Goal: Use online tool/utility: Utilize a website feature to perform a specific function

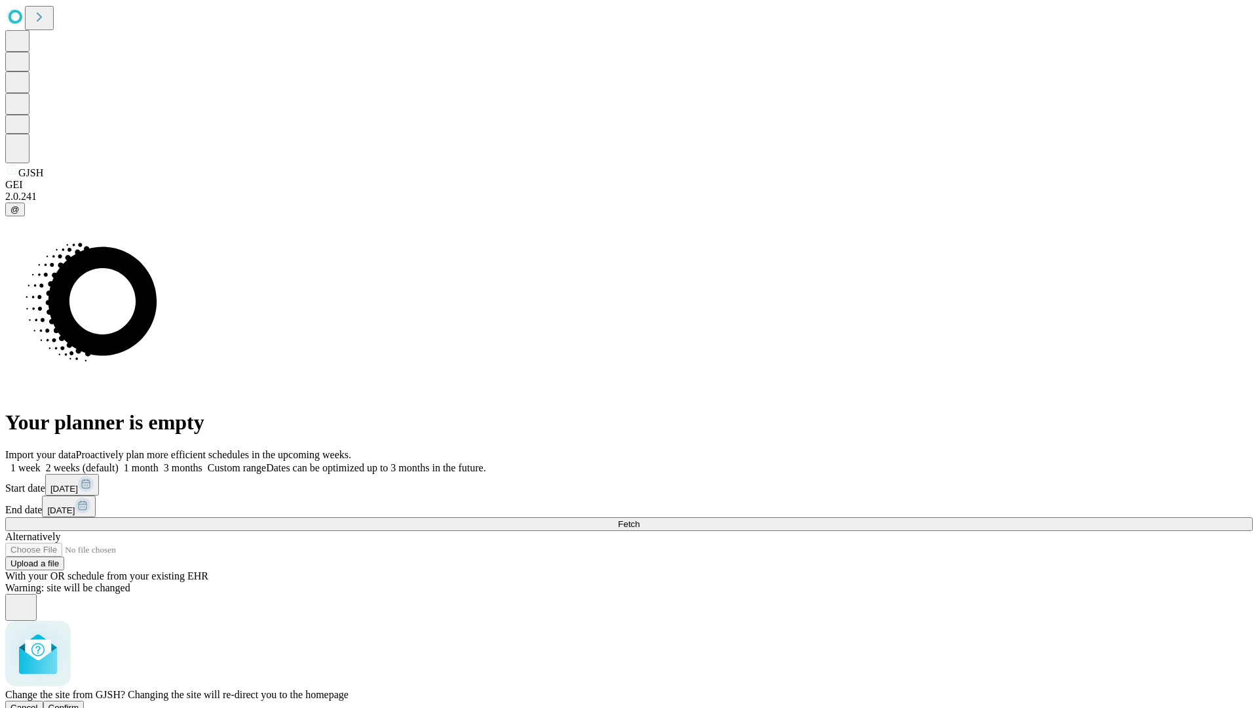
click at [79, 702] on span "Confirm" at bounding box center [63, 707] width 31 height 10
click at [159, 462] on label "1 month" at bounding box center [139, 467] width 40 height 11
click at [639, 519] on span "Fetch" at bounding box center [629, 524] width 22 height 10
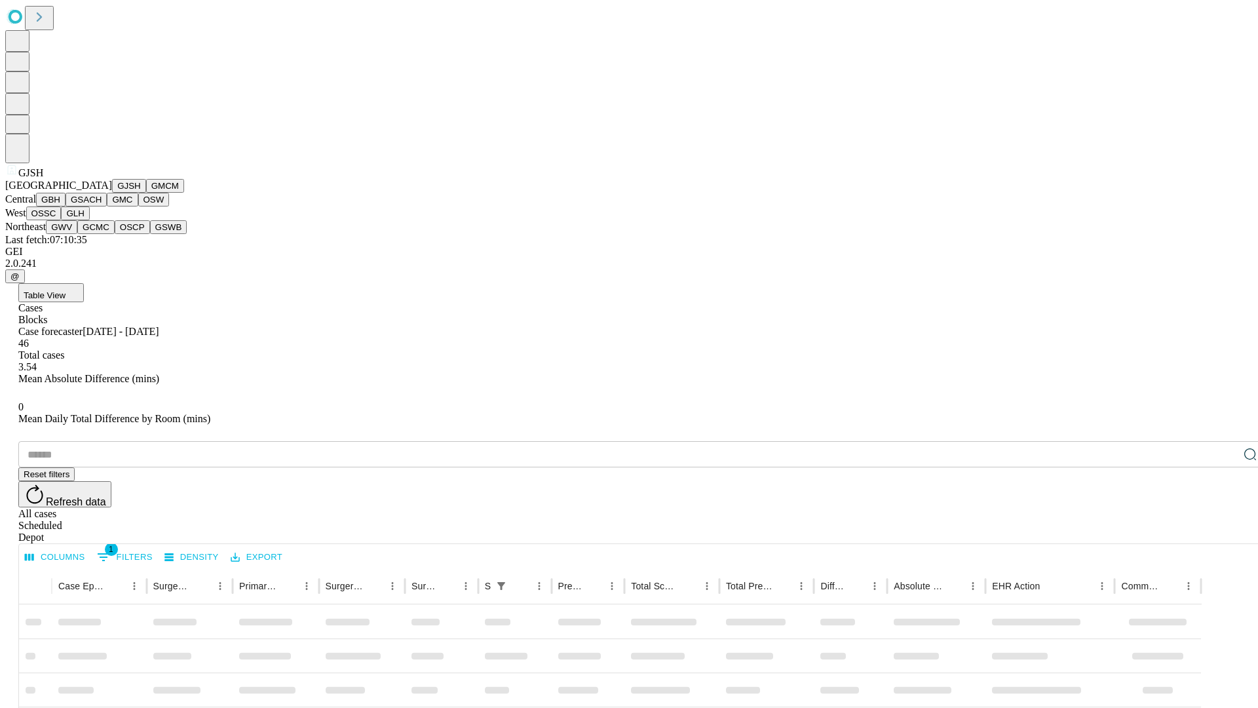
click at [146, 193] on button "GMCM" at bounding box center [165, 186] width 38 height 14
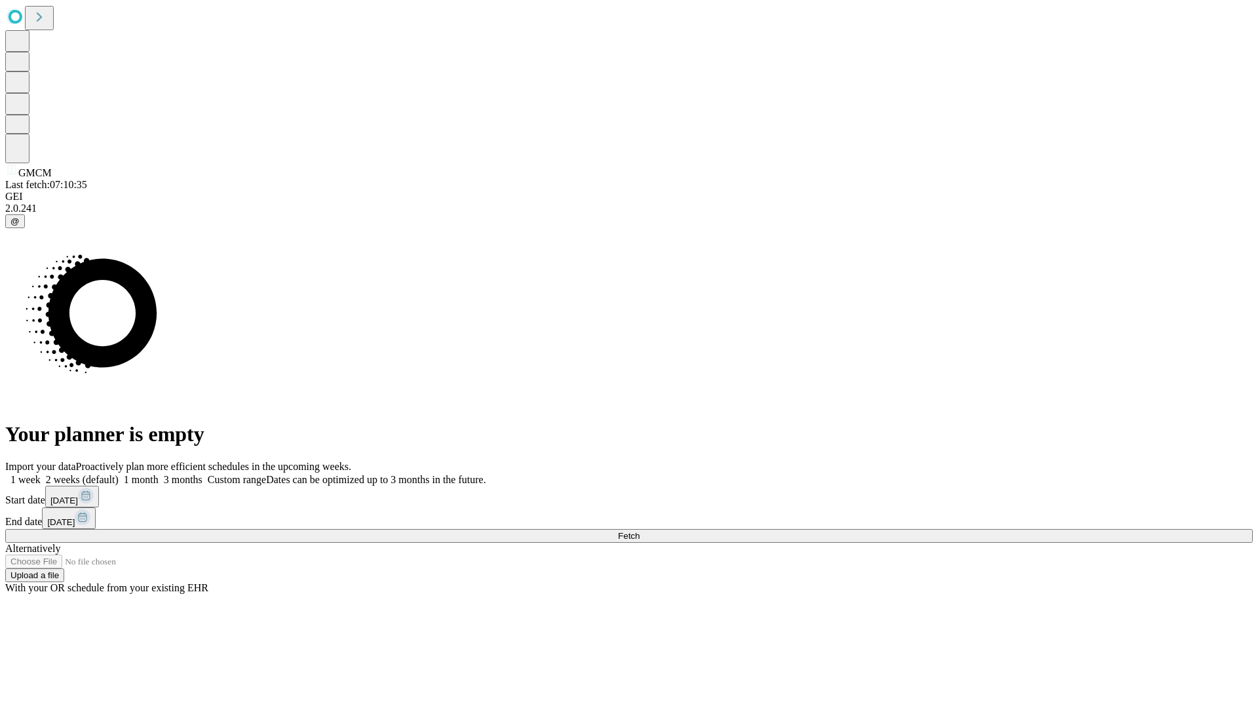
click at [159, 474] on label "1 month" at bounding box center [139, 479] width 40 height 11
click at [639, 531] on span "Fetch" at bounding box center [629, 536] width 22 height 10
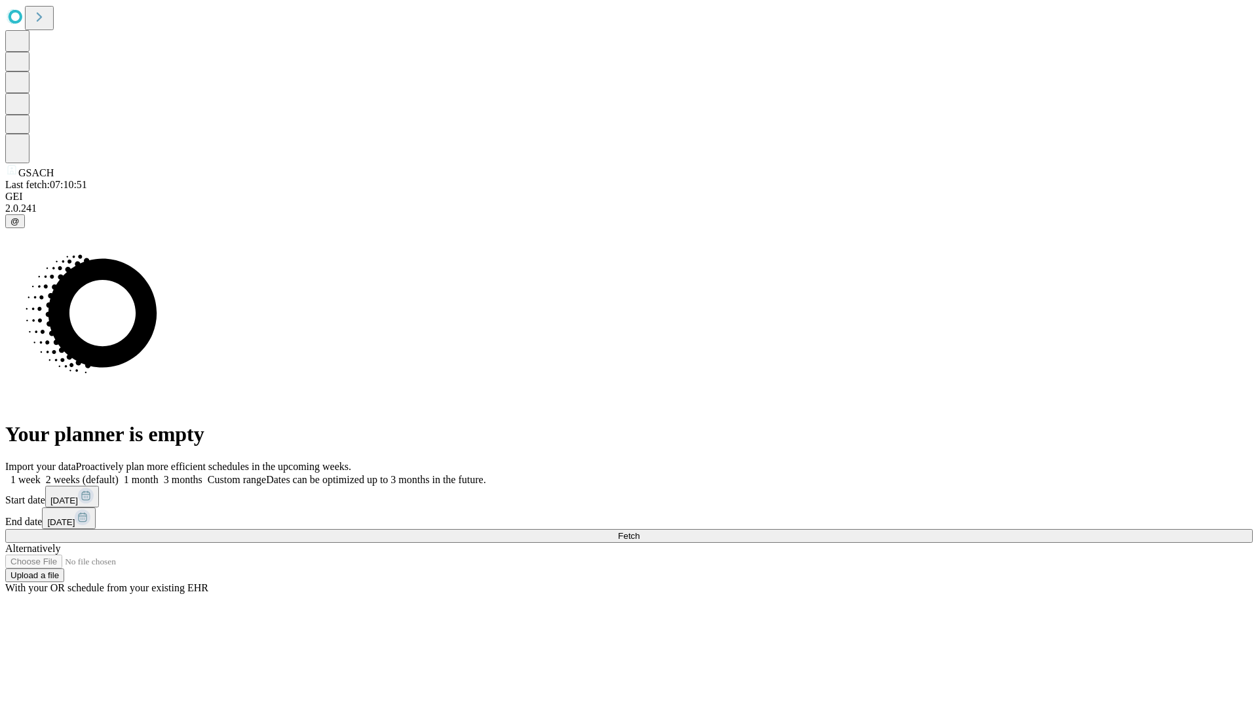
click at [159, 474] on label "1 month" at bounding box center [139, 479] width 40 height 11
click at [639, 531] on span "Fetch" at bounding box center [629, 536] width 22 height 10
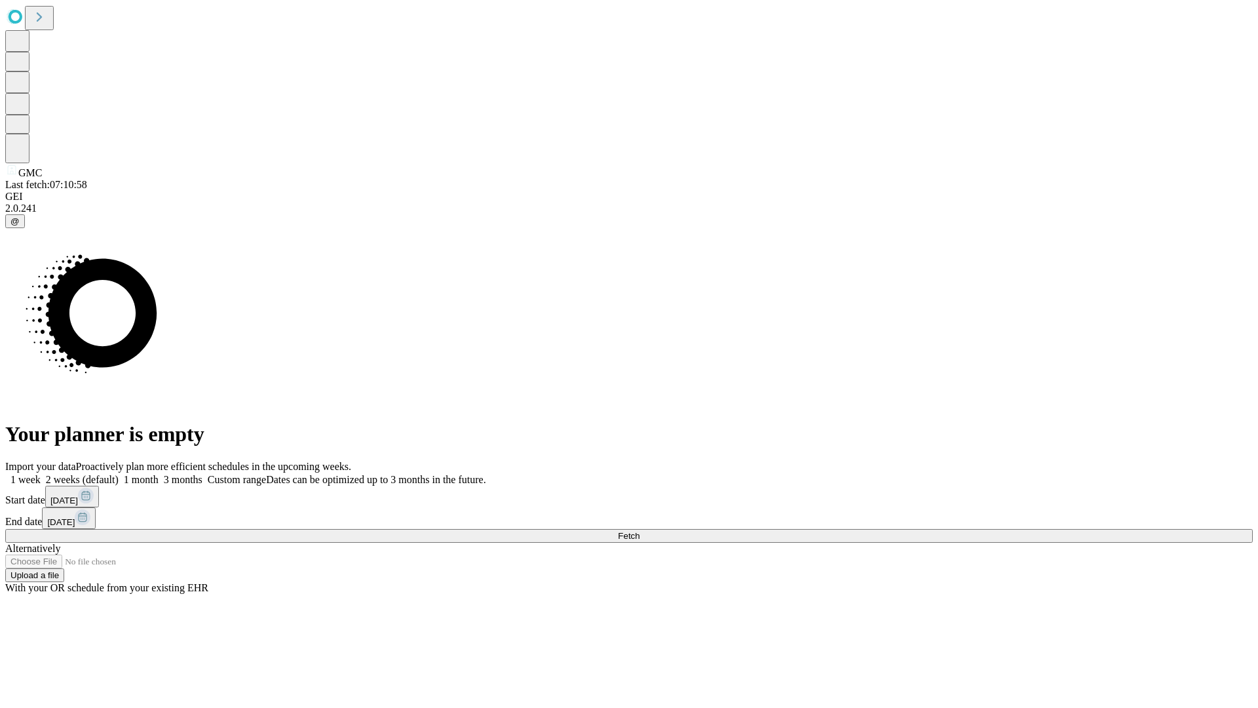
click at [159, 474] on label "1 month" at bounding box center [139, 479] width 40 height 11
click at [639, 531] on span "Fetch" at bounding box center [629, 536] width 22 height 10
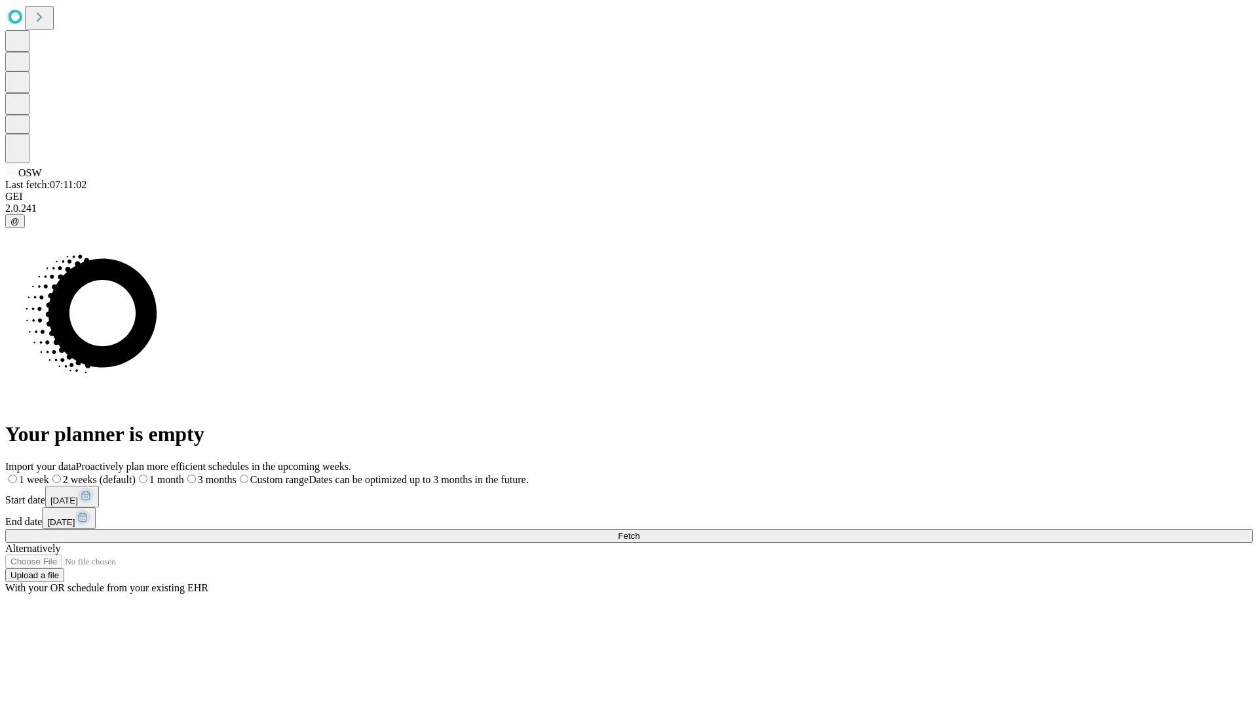
click at [184, 474] on label "1 month" at bounding box center [160, 479] width 48 height 11
click at [639, 531] on span "Fetch" at bounding box center [629, 536] width 22 height 10
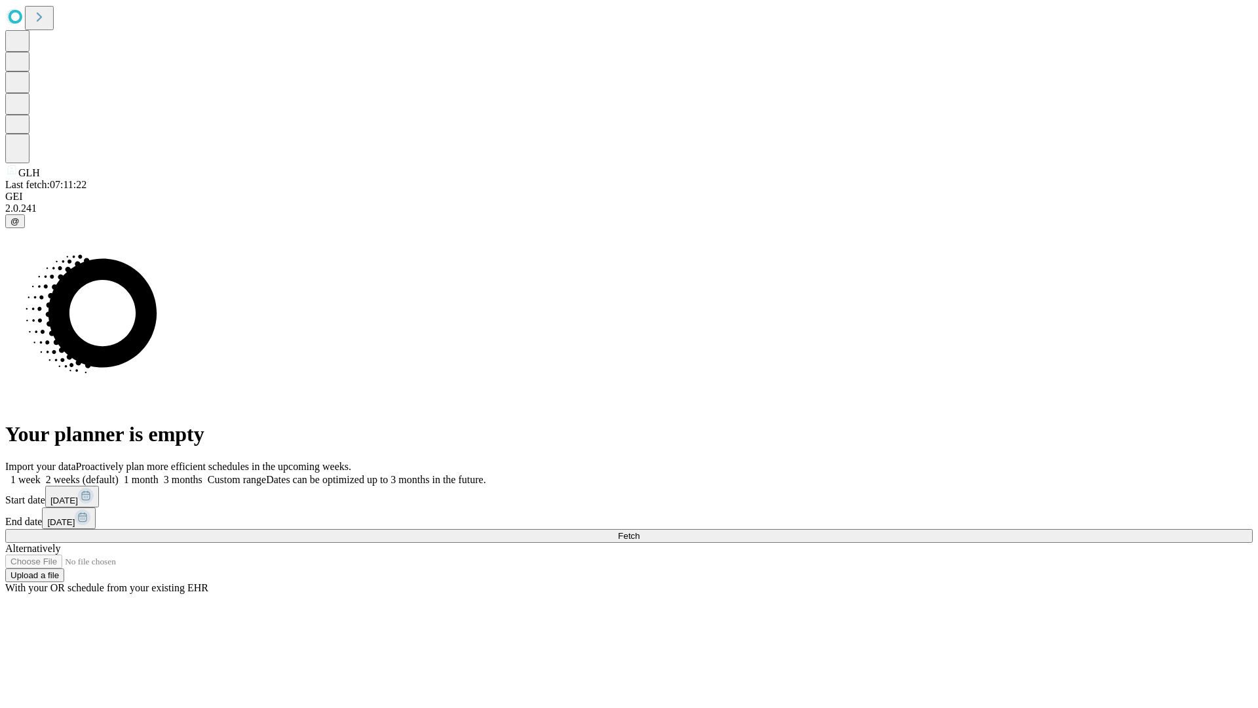
click at [639, 531] on span "Fetch" at bounding box center [629, 536] width 22 height 10
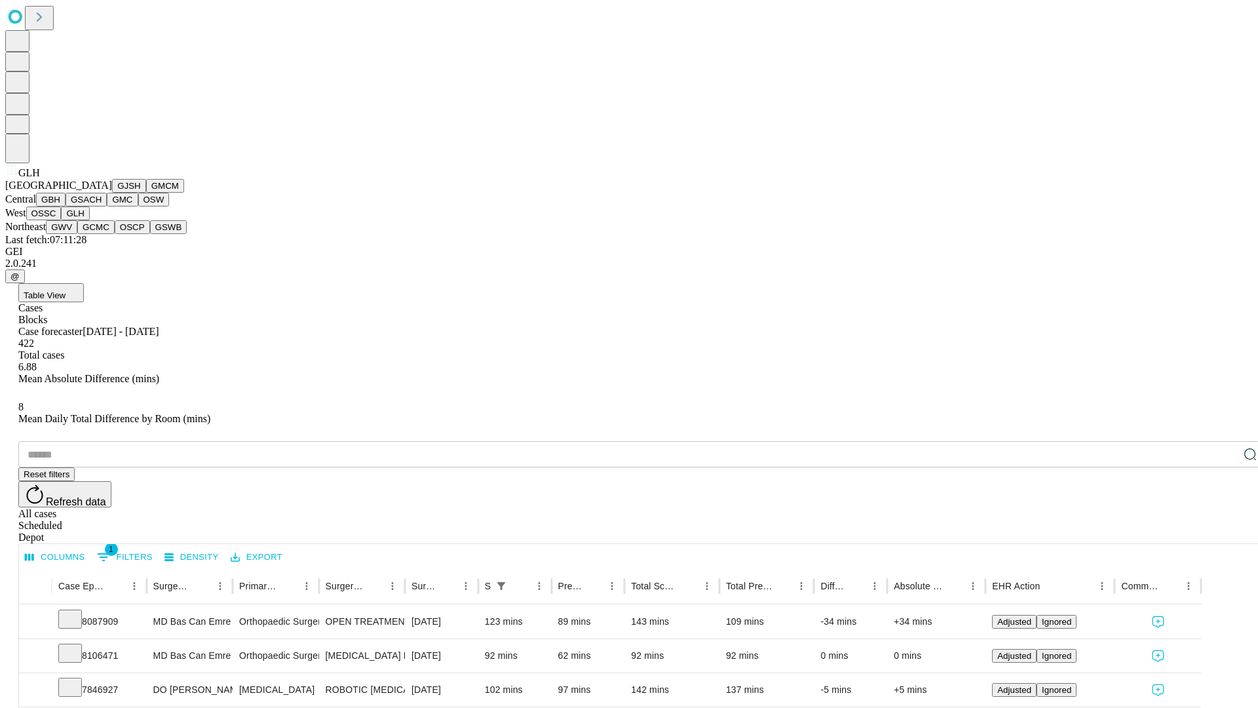
click at [77, 234] on button "GWV" at bounding box center [61, 227] width 31 height 14
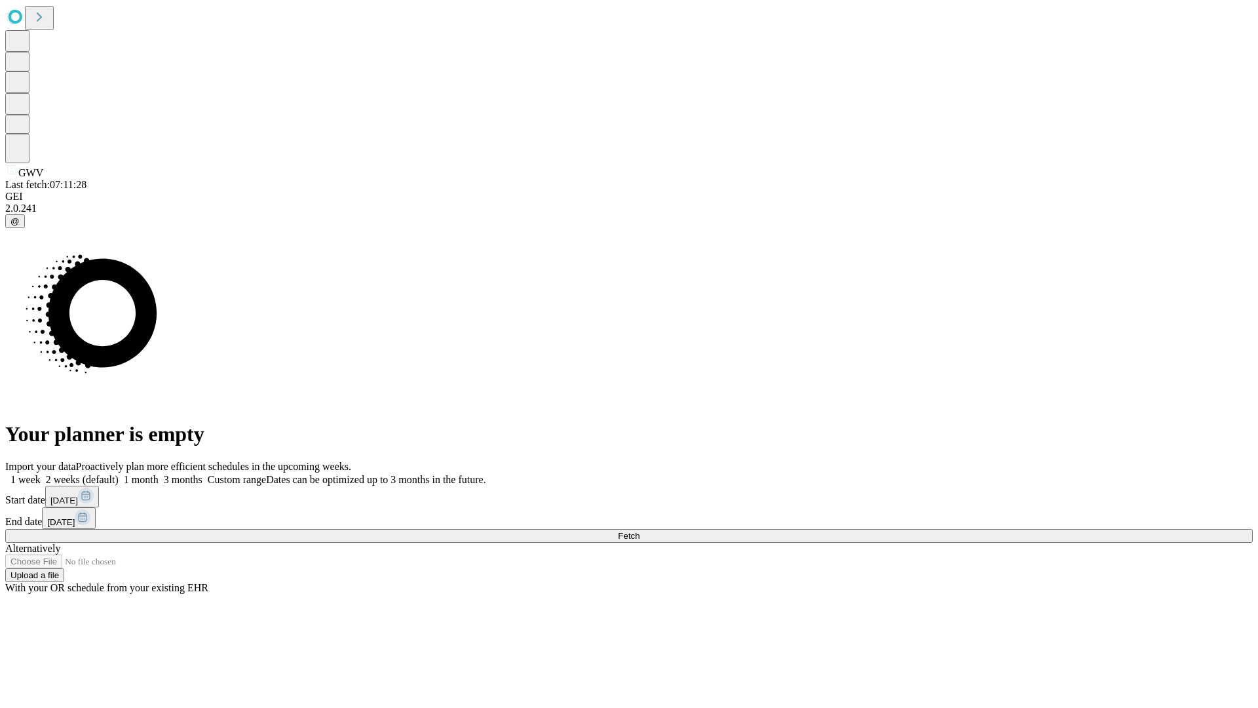
click at [159, 474] on label "1 month" at bounding box center [139, 479] width 40 height 11
click at [639, 531] on span "Fetch" at bounding box center [629, 536] width 22 height 10
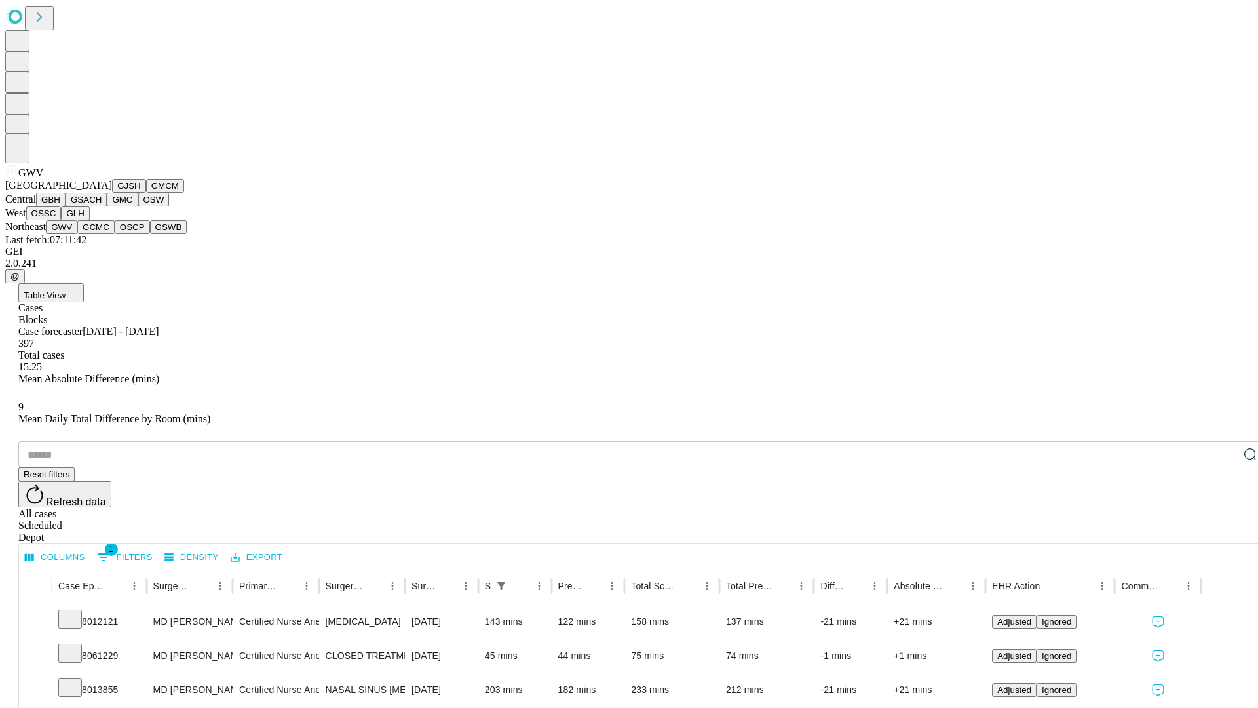
click at [102, 234] on button "GCMC" at bounding box center [95, 227] width 37 height 14
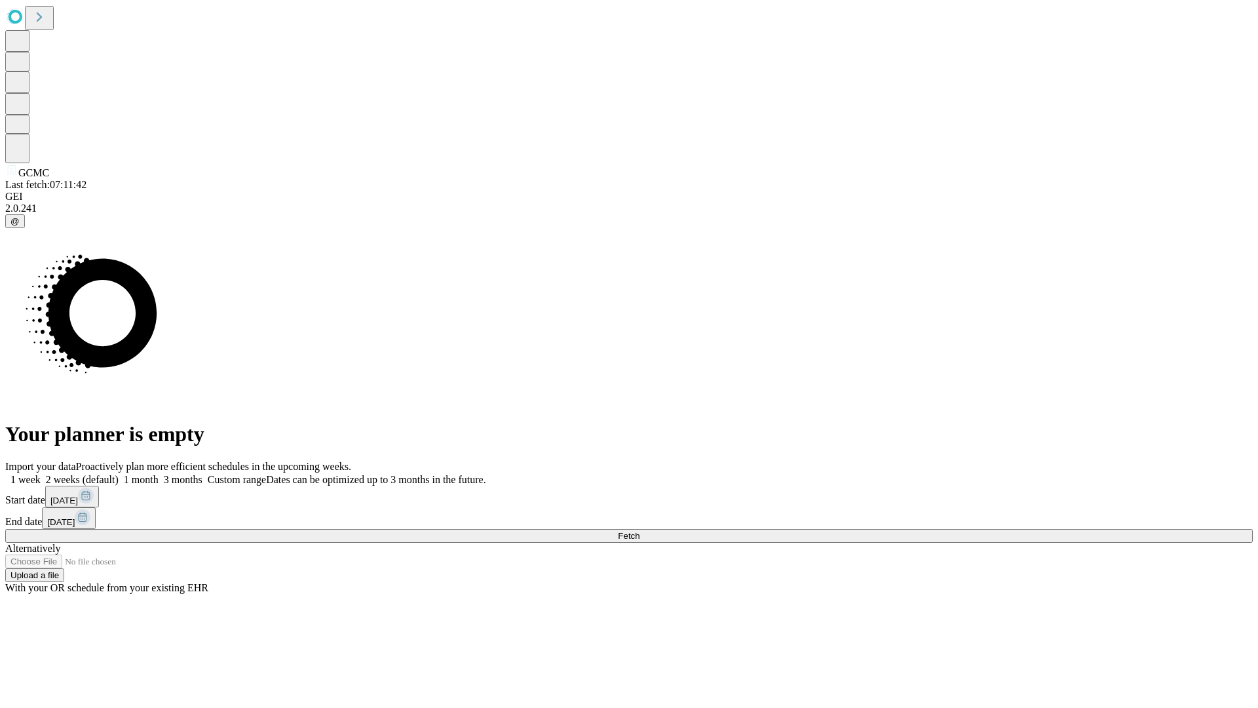
click at [159, 474] on label "1 month" at bounding box center [139, 479] width 40 height 11
click at [639, 531] on span "Fetch" at bounding box center [629, 536] width 22 height 10
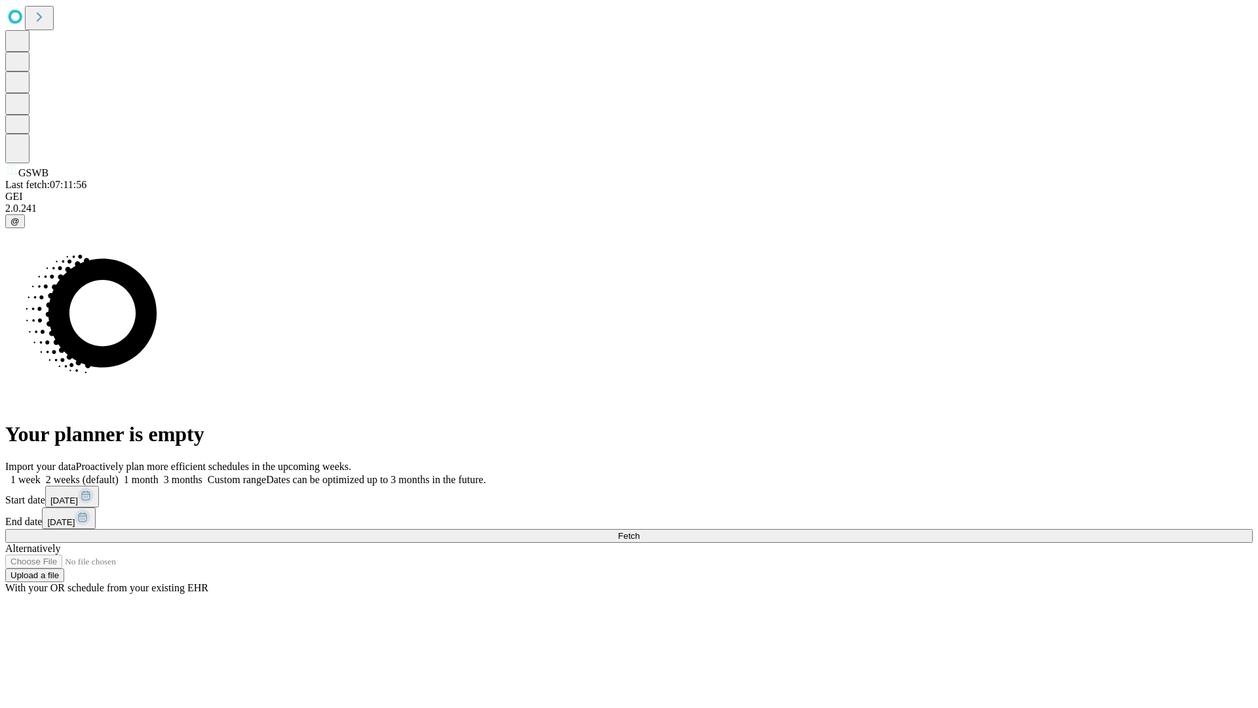
click at [639, 531] on span "Fetch" at bounding box center [629, 536] width 22 height 10
